Goal: Task Accomplishment & Management: Manage account settings

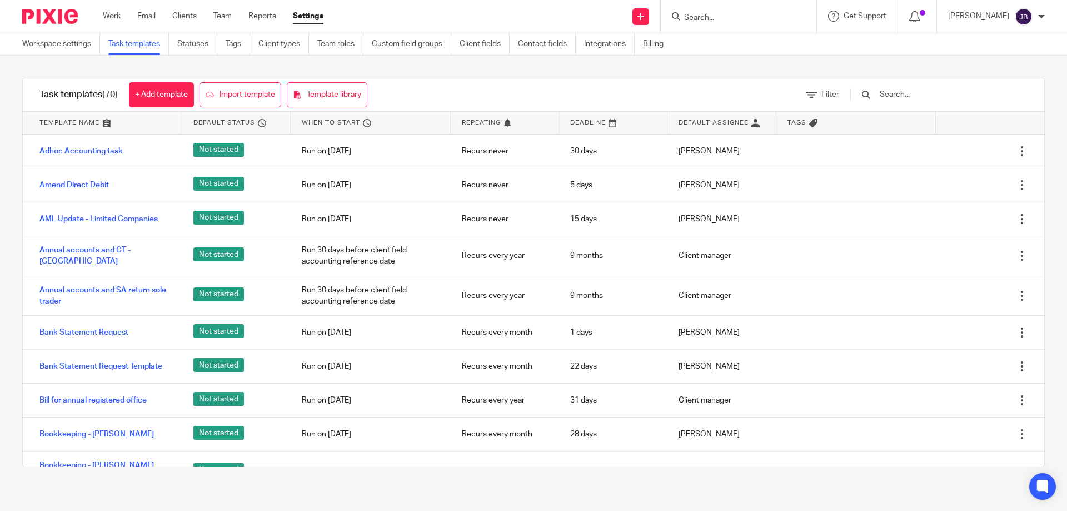
click at [740, 25] on div at bounding box center [739, 16] width 156 height 33
click at [730, 16] on input "Search" at bounding box center [733, 18] width 100 height 10
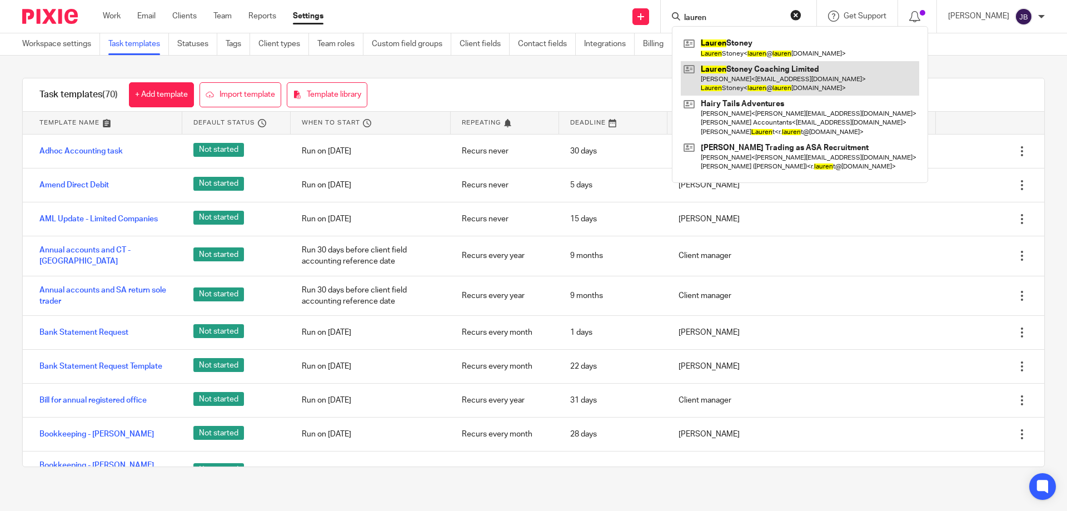
type input "lauren"
click at [780, 80] on link at bounding box center [800, 78] width 238 height 34
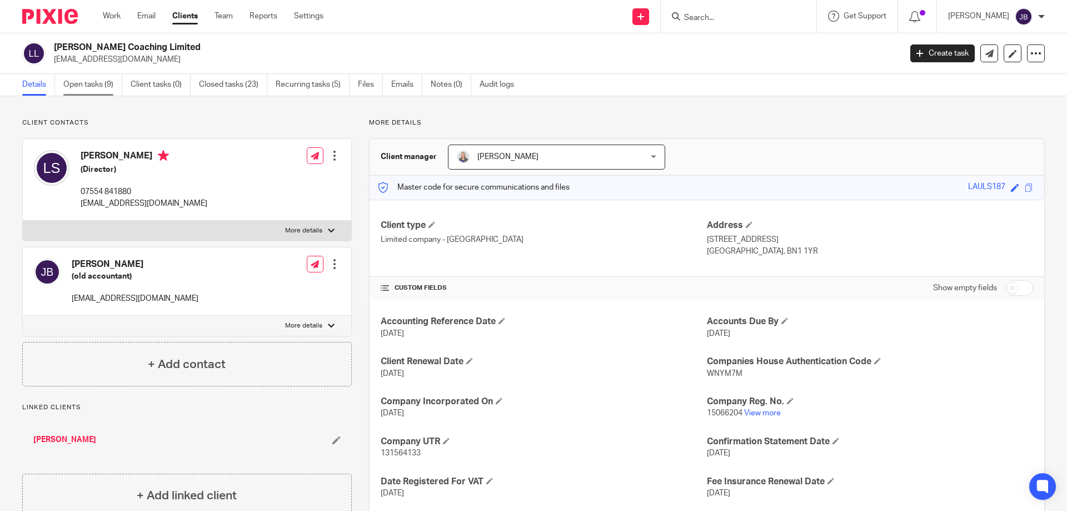
click at [107, 85] on link "Open tasks (9)" at bounding box center [92, 85] width 59 height 22
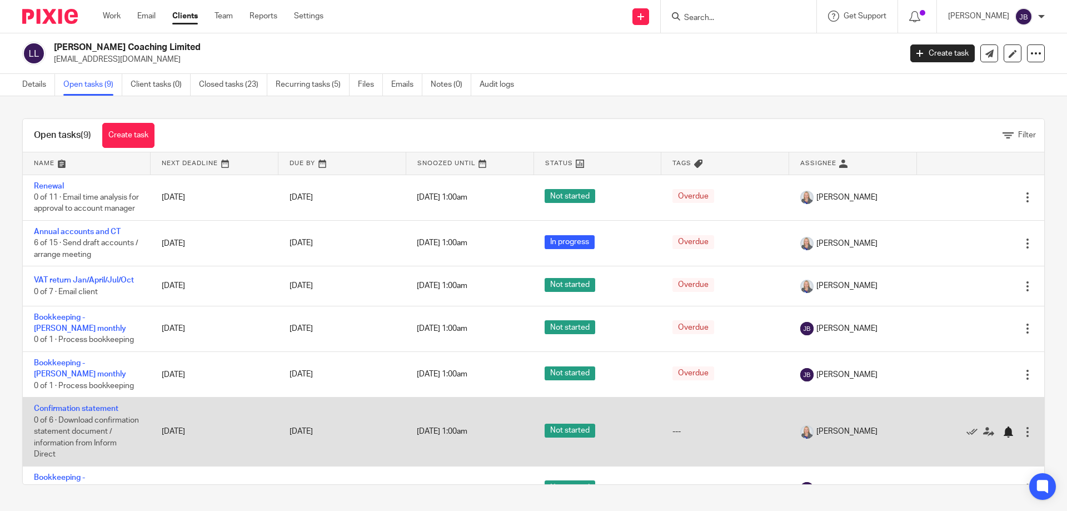
drag, startPoint x: 999, startPoint y: 444, endPoint x: 986, endPoint y: 447, distance: 13.1
click at [1022, 437] on div at bounding box center [1027, 431] width 11 height 11
click at [967, 437] on link at bounding box center [975, 431] width 17 height 11
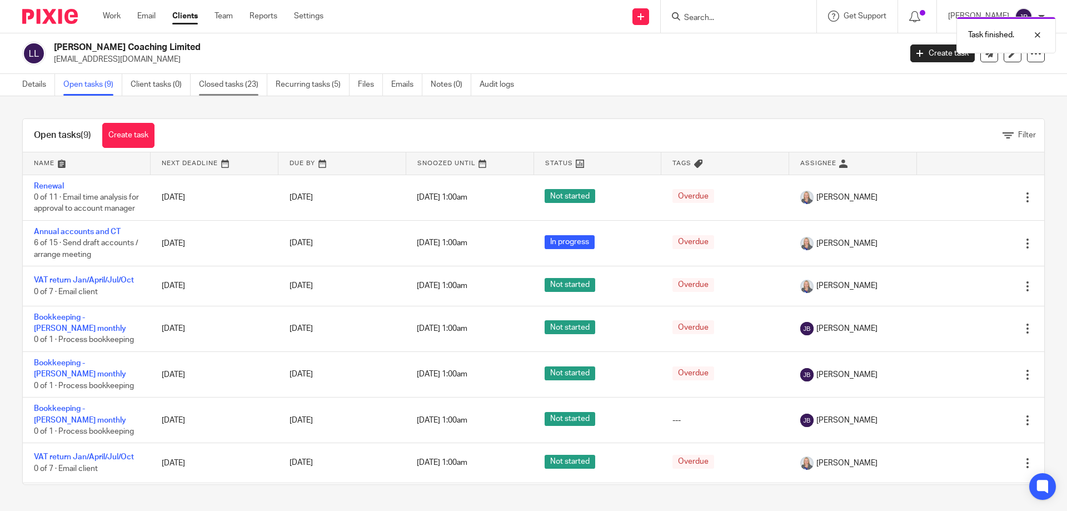
click at [254, 76] on link "Closed tasks (23)" at bounding box center [233, 85] width 68 height 22
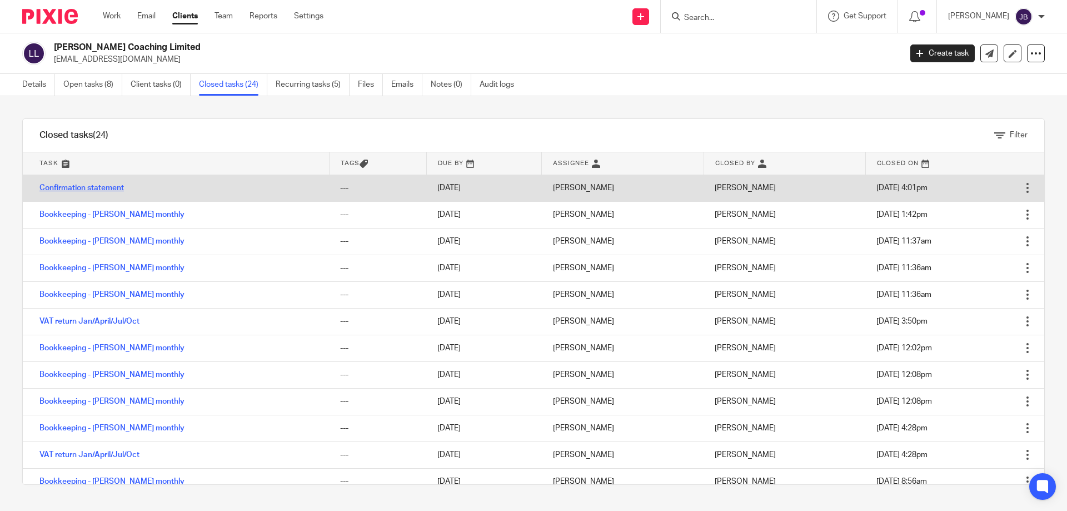
click at [107, 190] on link "Confirmation statement" at bounding box center [81, 188] width 84 height 8
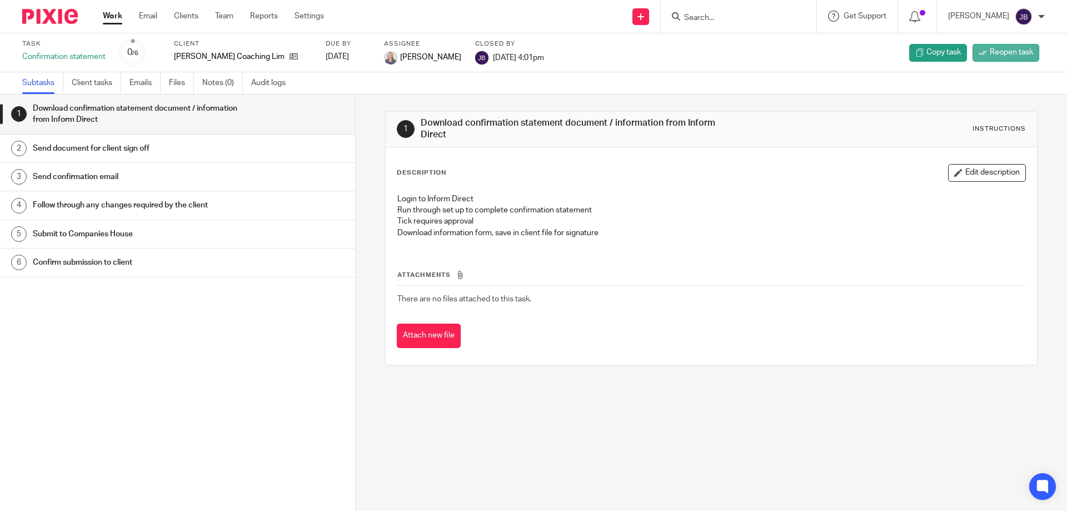
click at [1008, 52] on span "Reopen task" at bounding box center [1011, 52] width 43 height 11
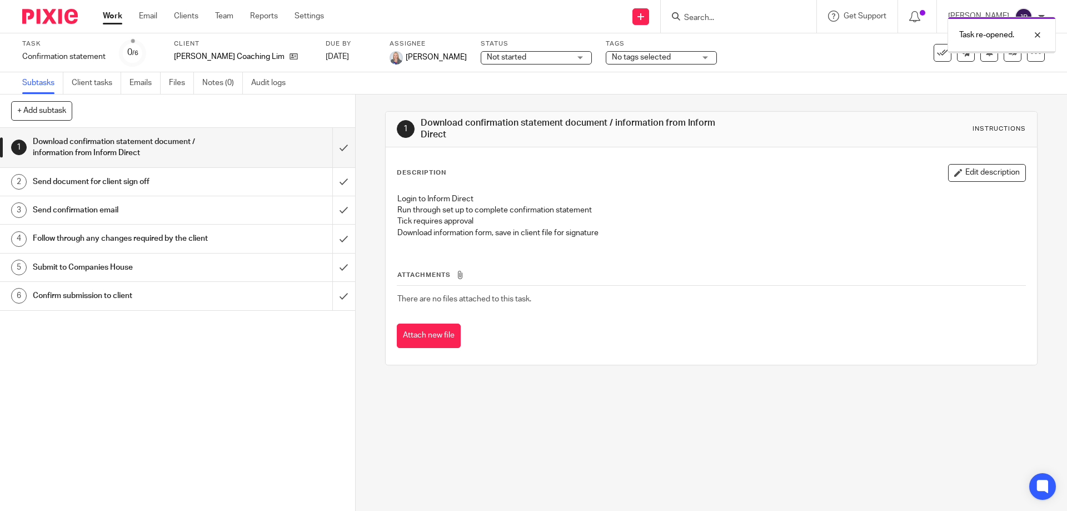
drag, startPoint x: 1039, startPoint y: 29, endPoint x: 1016, endPoint y: 63, distance: 40.7
click at [1039, 29] on div at bounding box center [1029, 34] width 30 height 13
click at [1009, 52] on icon at bounding box center [1013, 52] width 8 height 8
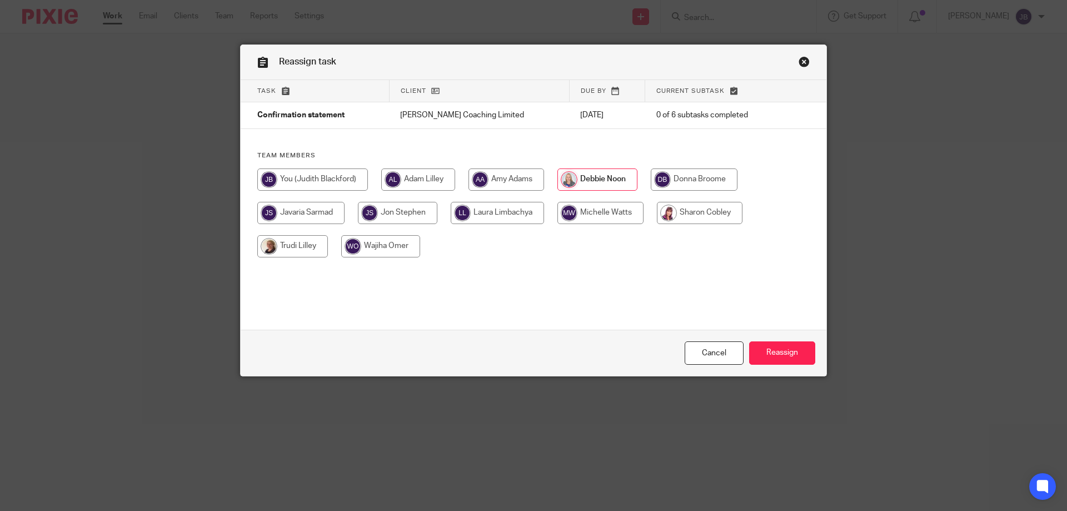
click at [336, 178] on input "radio" at bounding box center [312, 179] width 111 height 22
radio input "true"
click at [792, 350] on input "Reassign" at bounding box center [782, 353] width 66 height 24
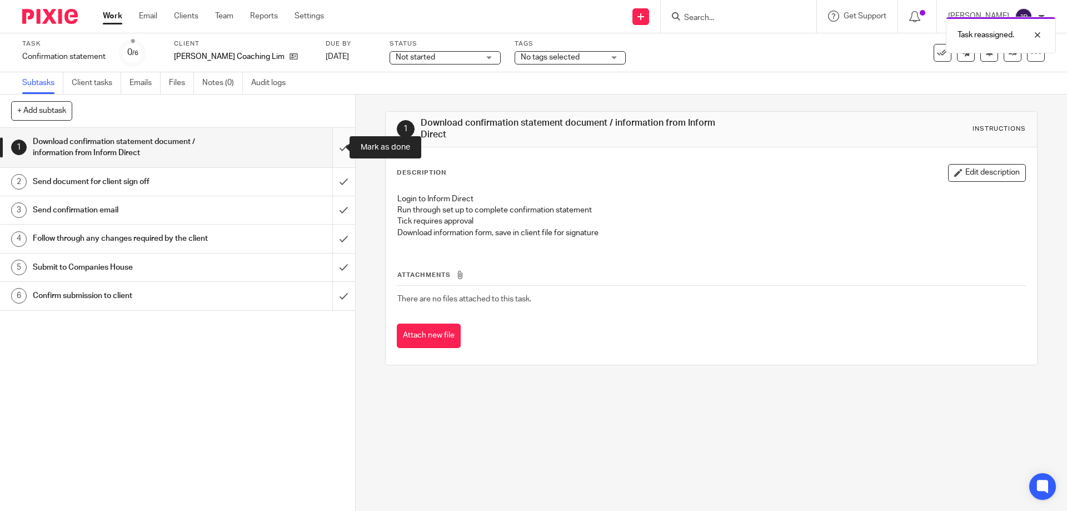
click at [335, 143] on input "submit" at bounding box center [177, 147] width 355 height 39
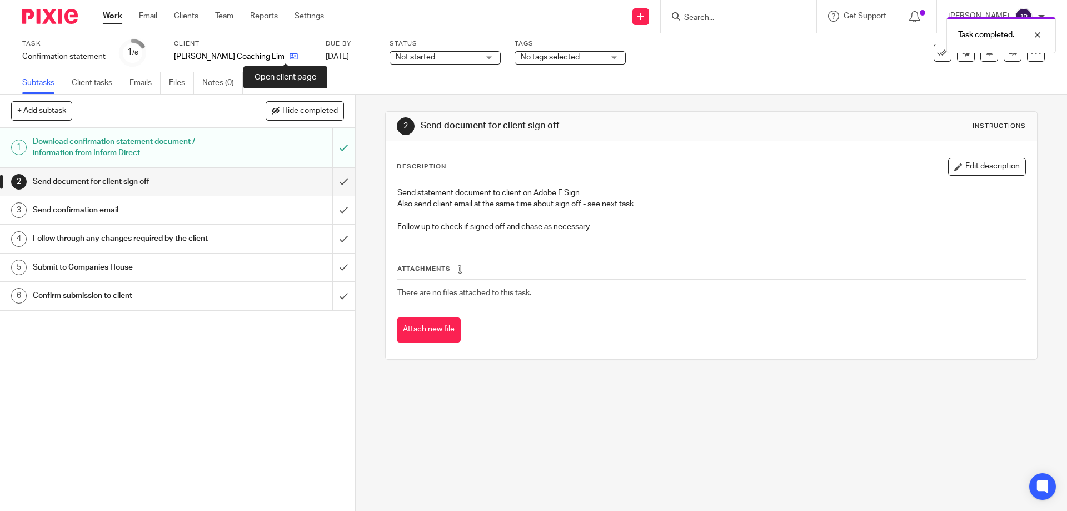
click at [290, 56] on icon at bounding box center [294, 56] width 8 height 8
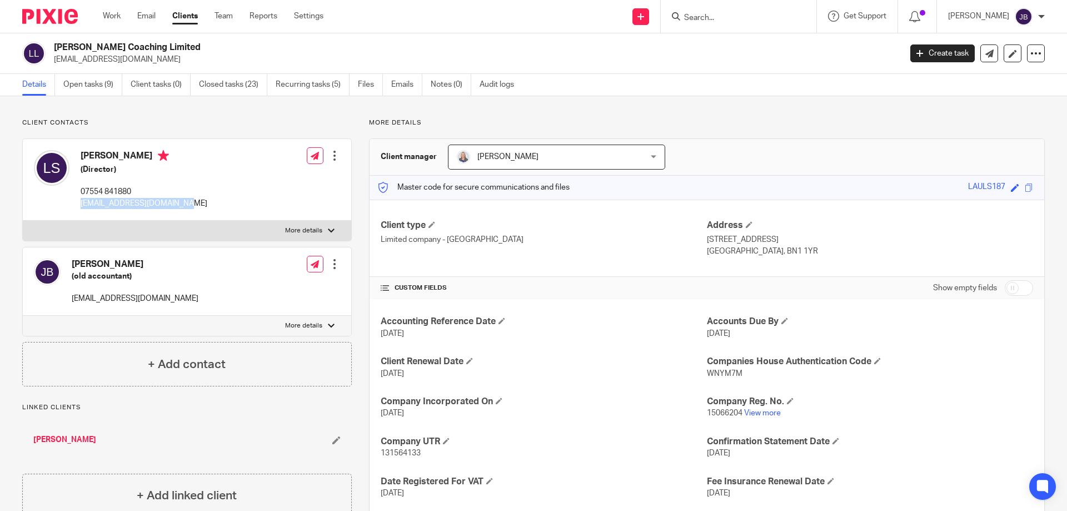
drag, startPoint x: 183, startPoint y: 207, endPoint x: 81, endPoint y: 208, distance: 102.8
click at [81, 208] on div "[PERSON_NAME] (Director) 07554 841880 [EMAIL_ADDRESS][DOMAIN_NAME] Edit contact…" at bounding box center [187, 180] width 328 height 82
drag, startPoint x: 85, startPoint y: 86, endPoint x: 104, endPoint y: 147, distance: 63.6
click at [86, 86] on link "Open tasks (9)" at bounding box center [92, 85] width 59 height 22
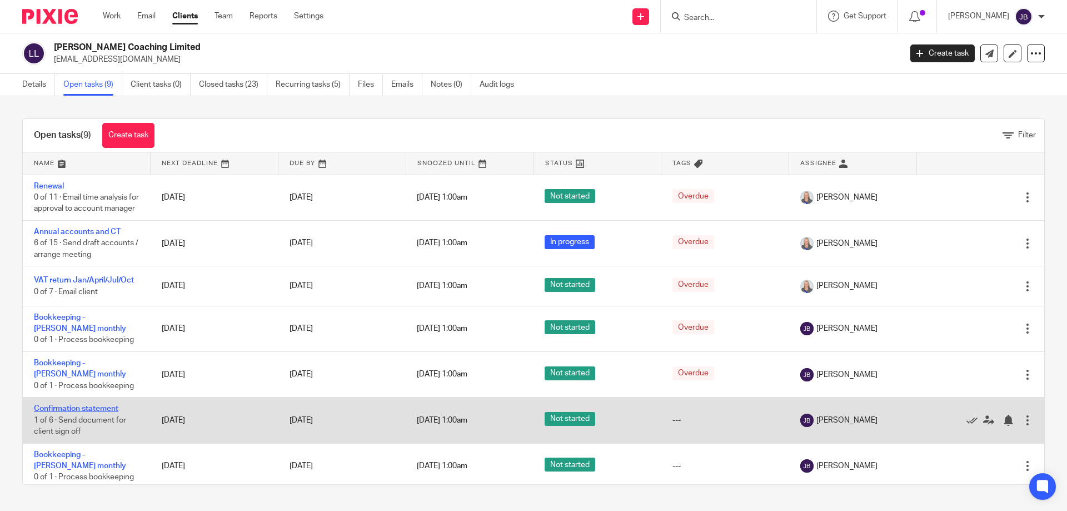
click at [68, 412] on link "Confirmation statement" at bounding box center [76, 409] width 84 height 8
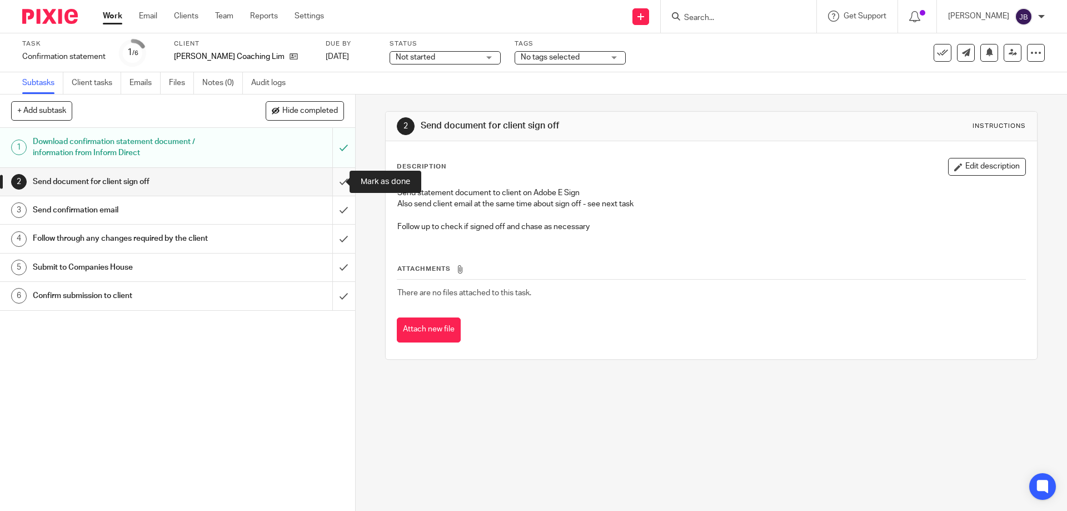
click at [335, 181] on input "submit" at bounding box center [177, 182] width 355 height 28
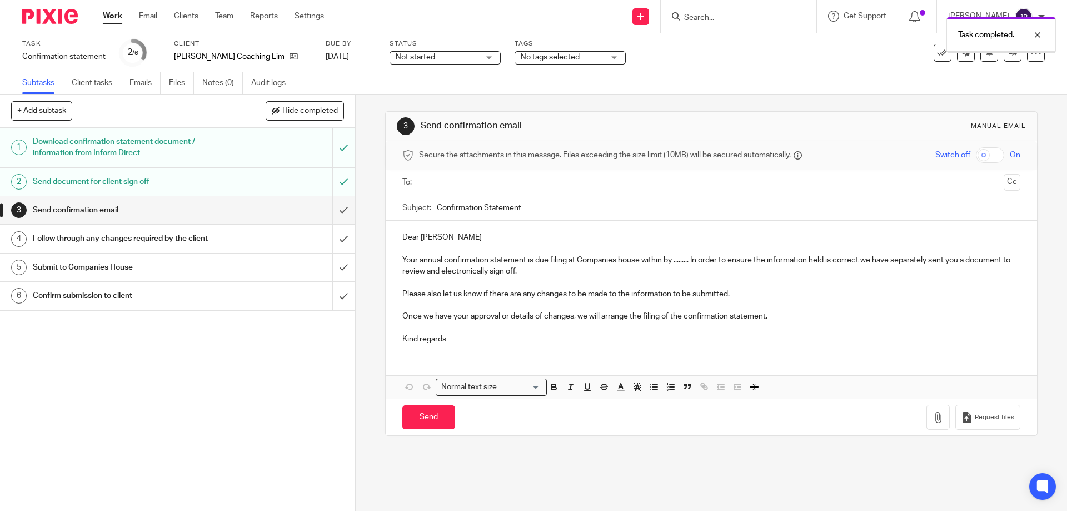
click at [130, 207] on h1 "Send confirmation email" at bounding box center [129, 210] width 192 height 17
click at [683, 258] on p "Your annual confirmation statement is due filing at Companies house within by .…" at bounding box center [711, 266] width 618 height 23
drag, startPoint x: 687, startPoint y: 261, endPoint x: 635, endPoint y: 260, distance: 51.7
click at [639, 258] on p "Your annual confirmation statement is due filing at Companies house within by .…" at bounding box center [711, 266] width 618 height 23
drag, startPoint x: 424, startPoint y: 345, endPoint x: 463, endPoint y: 353, distance: 39.8
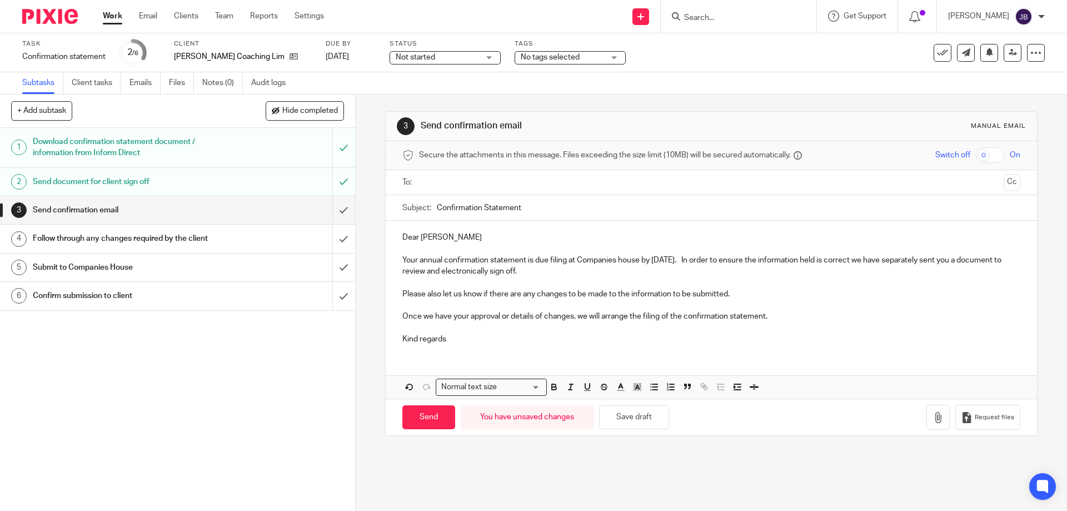
click at [427, 348] on div "Dear [PERSON_NAME] Your annual confirmation statement is due filing at Companie…" at bounding box center [711, 287] width 651 height 132
click at [455, 344] on p "Kind regards" at bounding box center [711, 338] width 618 height 11
click at [447, 343] on p "Kind regardsJ" at bounding box center [711, 338] width 618 height 11
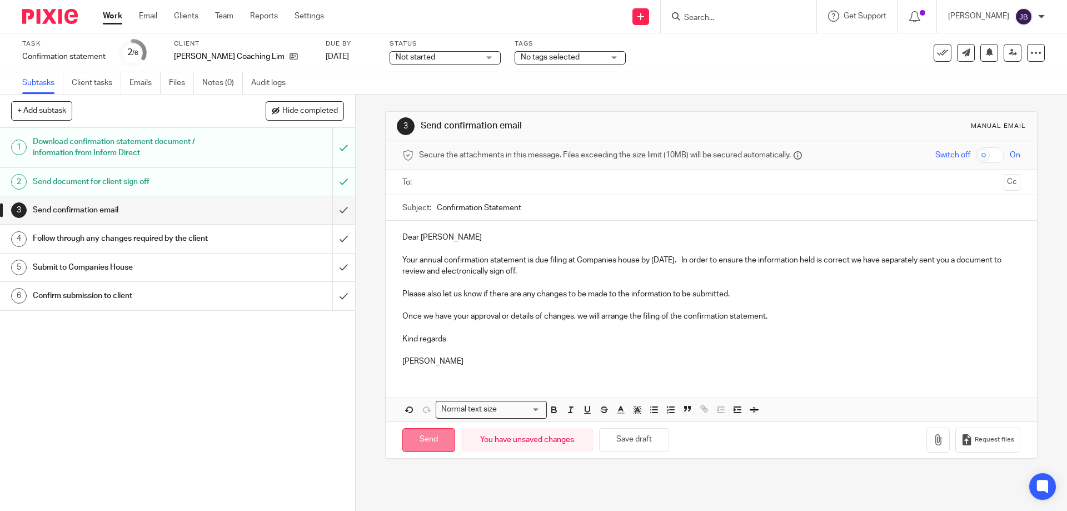
click at [421, 435] on input "Send" at bounding box center [428, 440] width 53 height 24
